Goal: Information Seeking & Learning: Learn about a topic

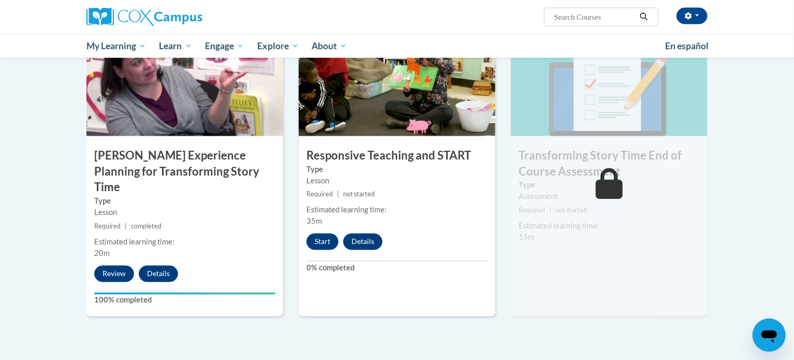
scroll to position [808, 0]
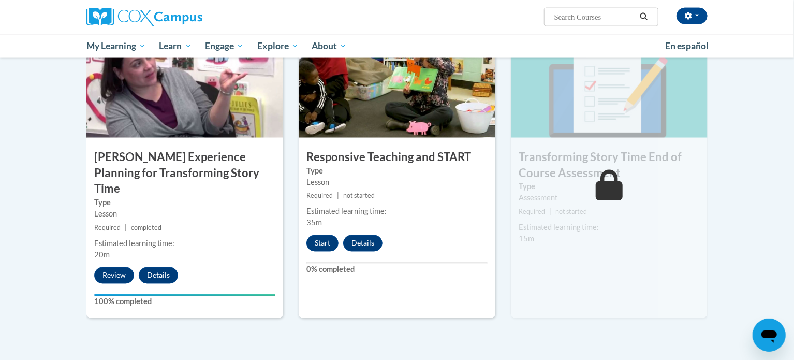
click at [337, 249] on div "Start Details Feedback" at bounding box center [347, 243] width 97 height 17
click at [328, 244] on button "Start" at bounding box center [323, 243] width 32 height 17
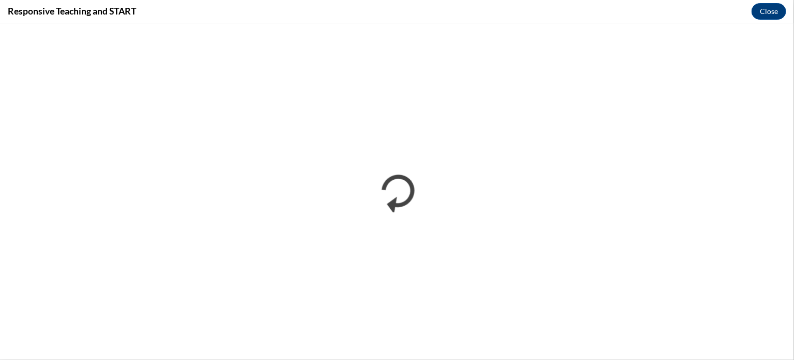
scroll to position [0, 0]
